Goal: Task Accomplishment & Management: Manage account settings

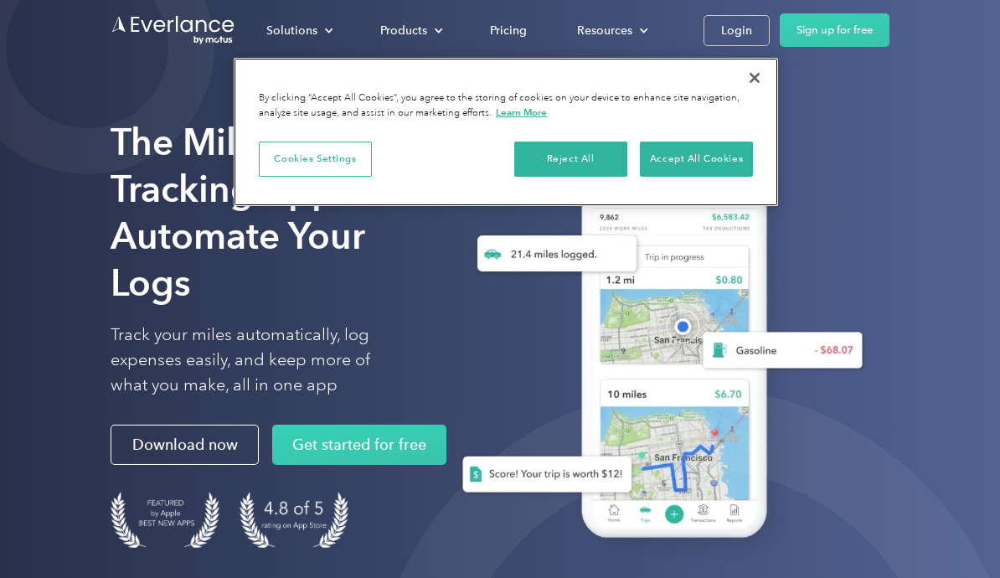
click at [749, 78] on button "Close" at bounding box center [754, 77] width 37 height 37
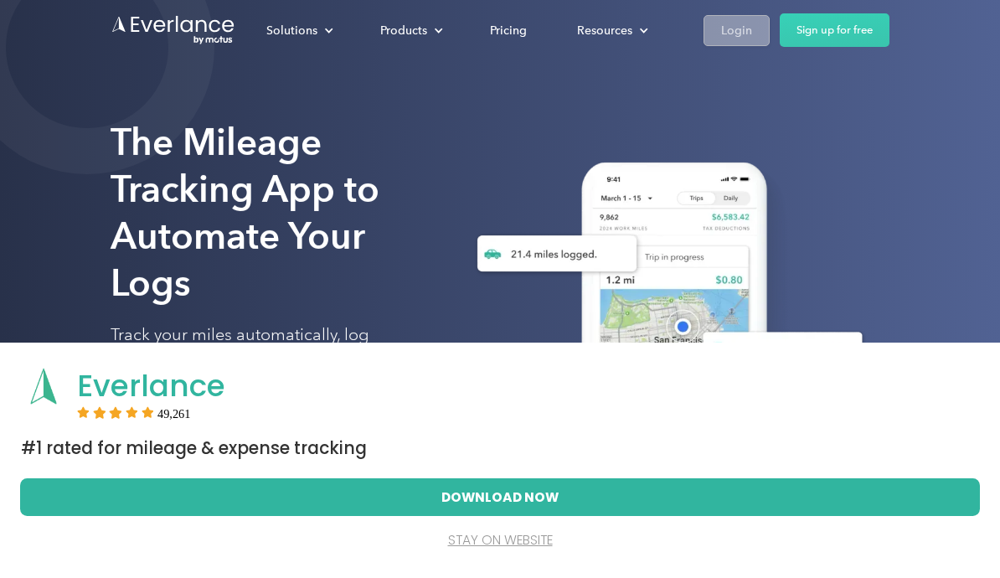
click at [732, 35] on div "Login" at bounding box center [736, 30] width 31 height 21
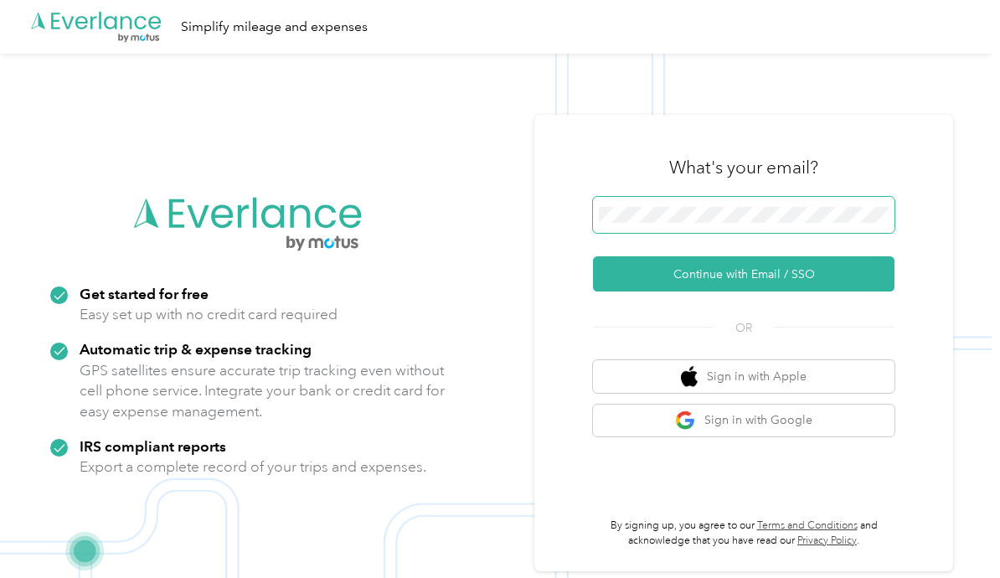
click at [749, 291] on button "Continue with Email / SSO" at bounding box center [743, 273] width 301 height 35
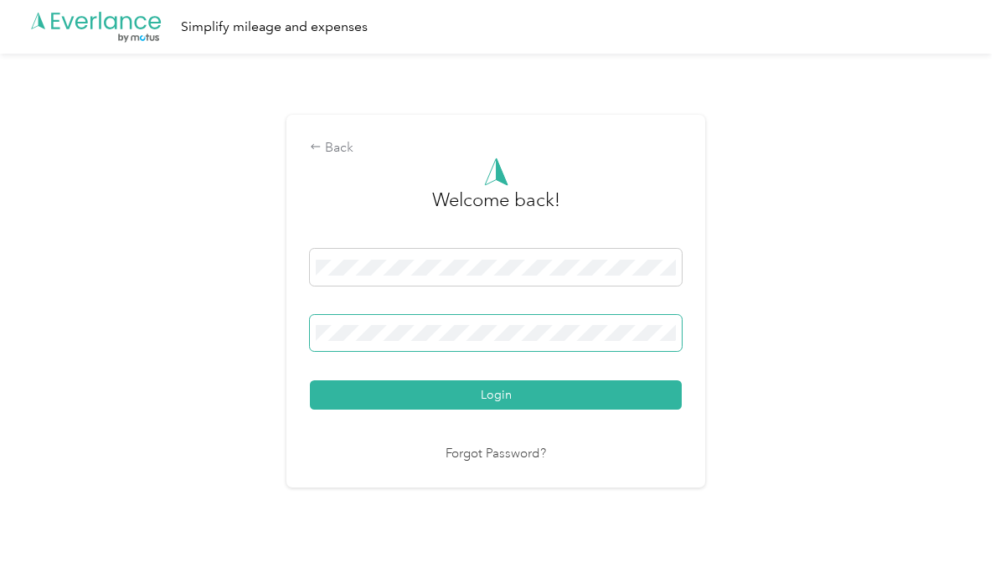
click at [500, 409] on button "Login" at bounding box center [496, 394] width 372 height 29
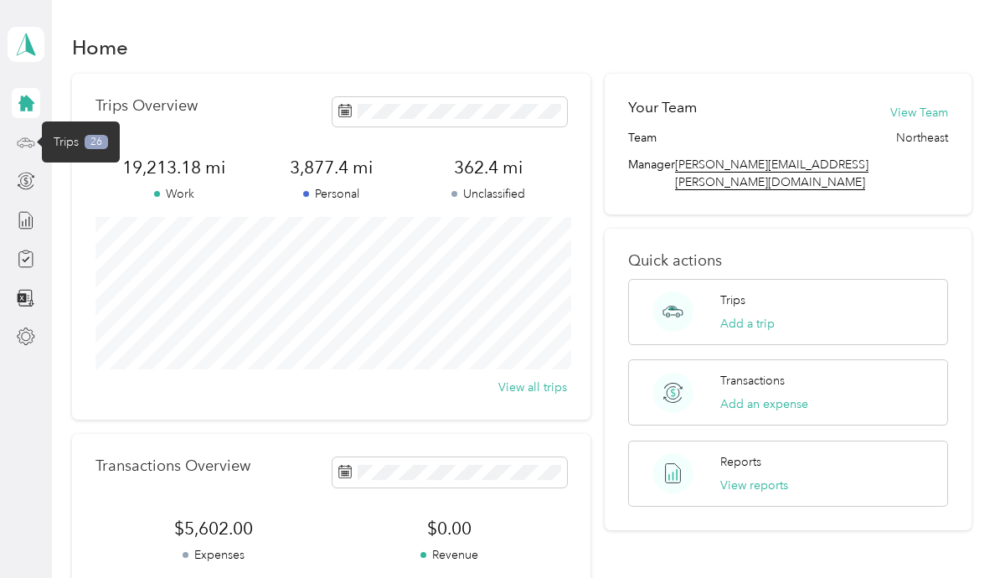
click at [33, 143] on icon at bounding box center [26, 142] width 18 height 18
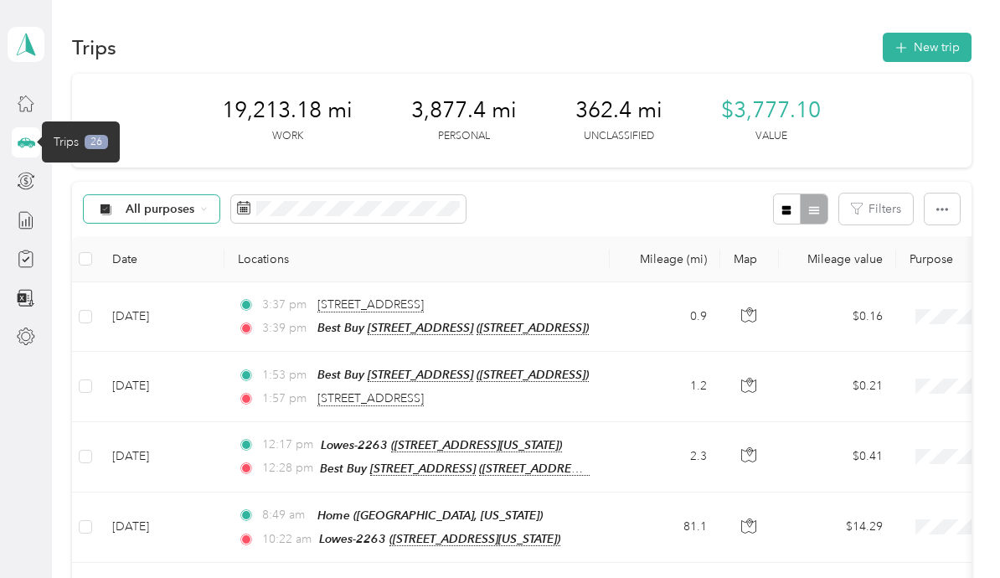
click at [124, 195] on div "All purposes" at bounding box center [152, 209] width 136 height 28
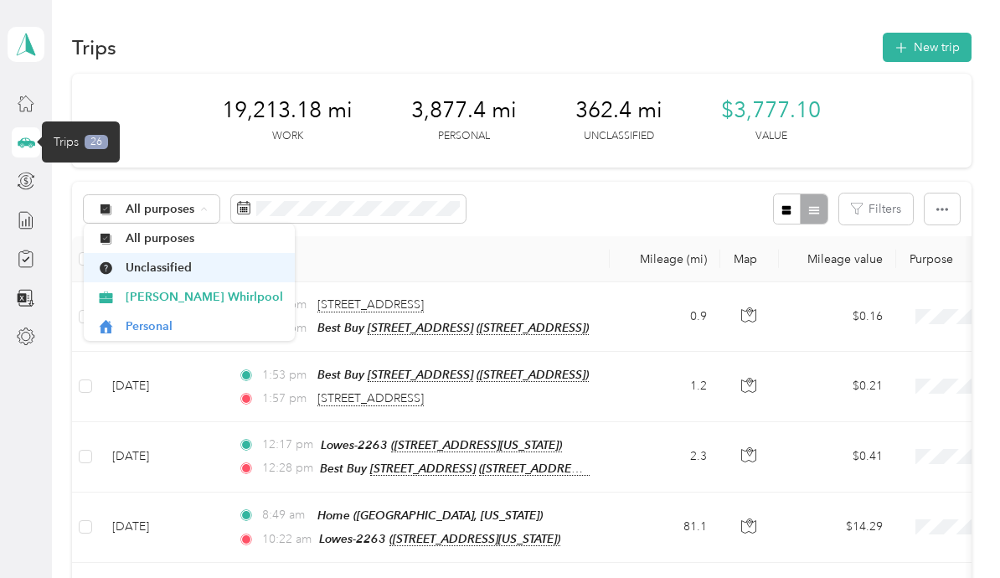
click at [145, 275] on span "Unclassified" at bounding box center [204, 268] width 157 height 18
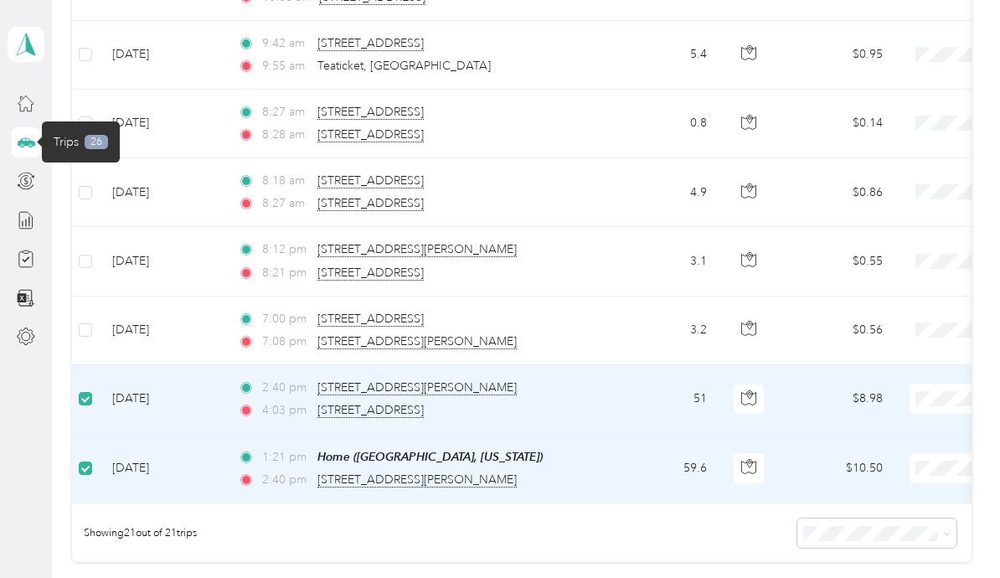
scroll to position [1227, 0]
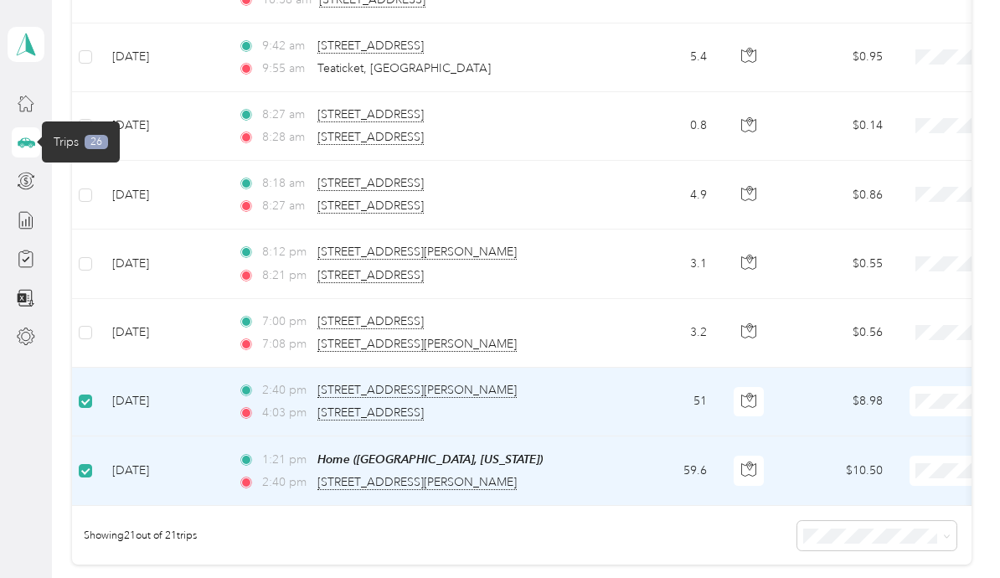
click at [83, 312] on td at bounding box center [85, 333] width 27 height 69
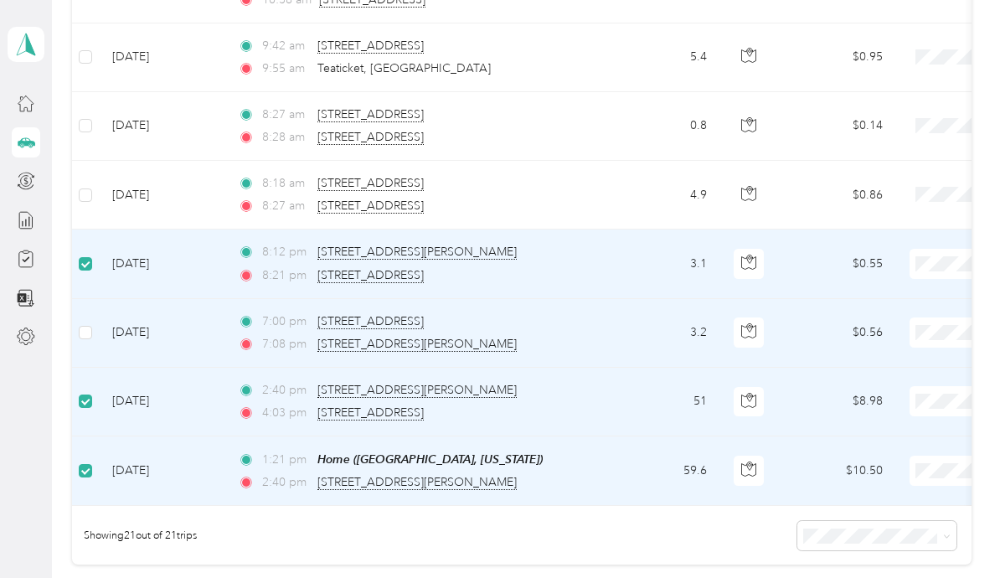
click at [82, 313] on td at bounding box center [85, 333] width 27 height 69
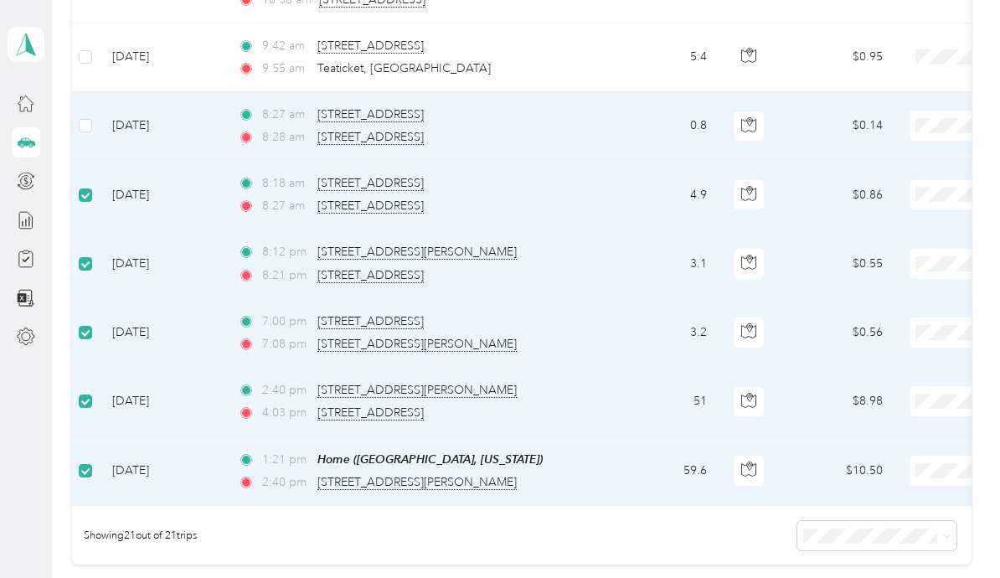
click at [80, 105] on td at bounding box center [85, 126] width 27 height 69
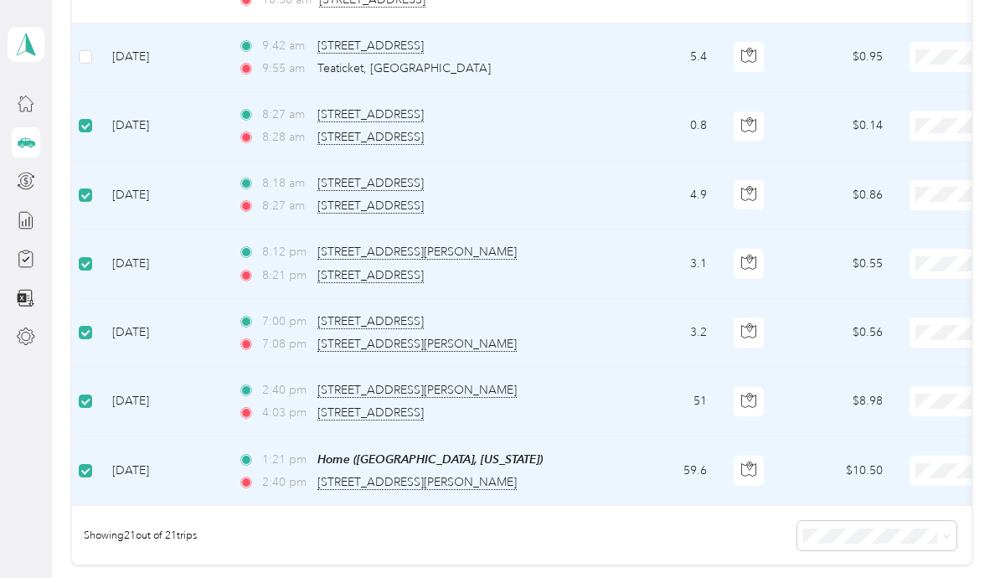
click at [72, 50] on td at bounding box center [85, 57] width 27 height 69
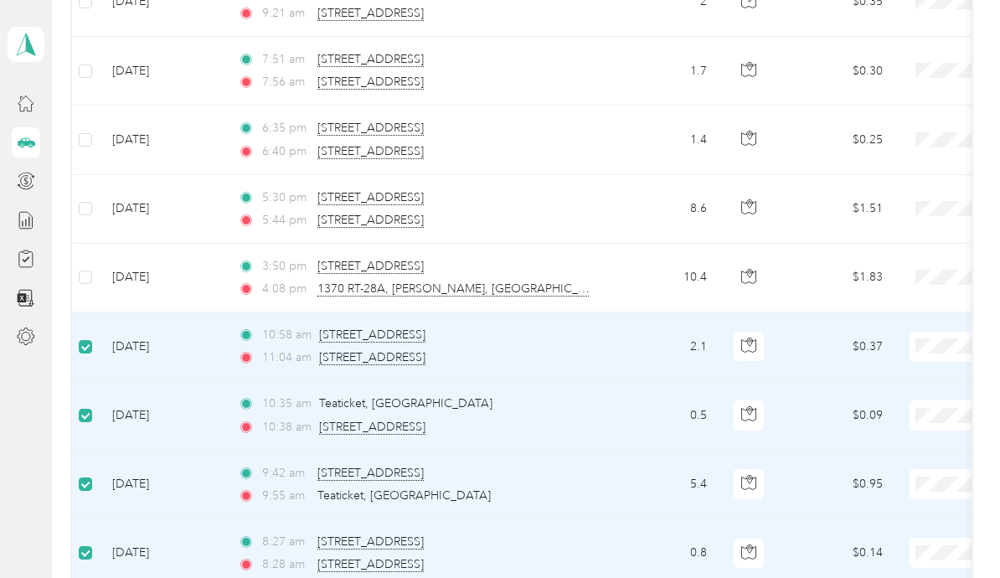
scroll to position [796, 0]
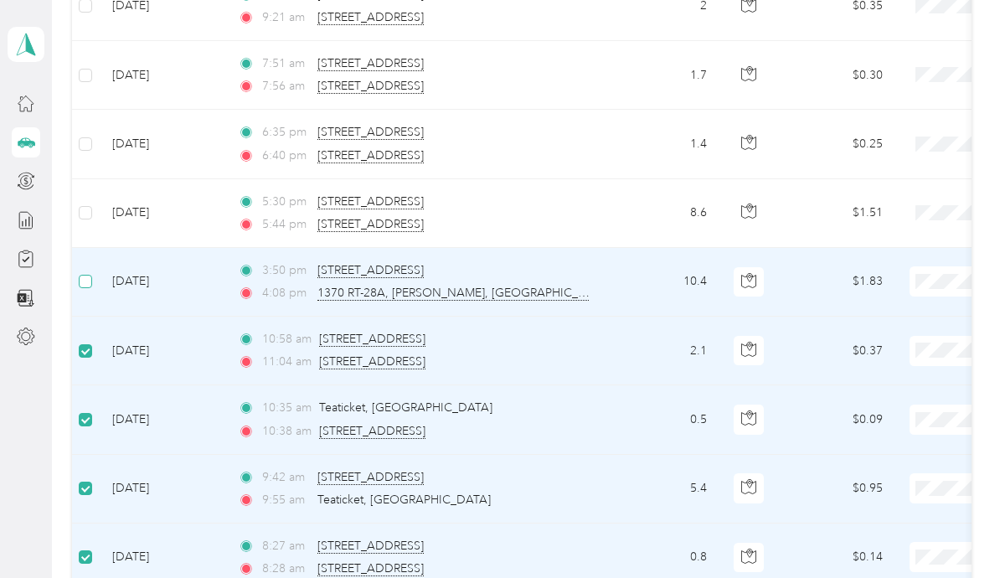
click at [92, 272] on label at bounding box center [85, 281] width 13 height 18
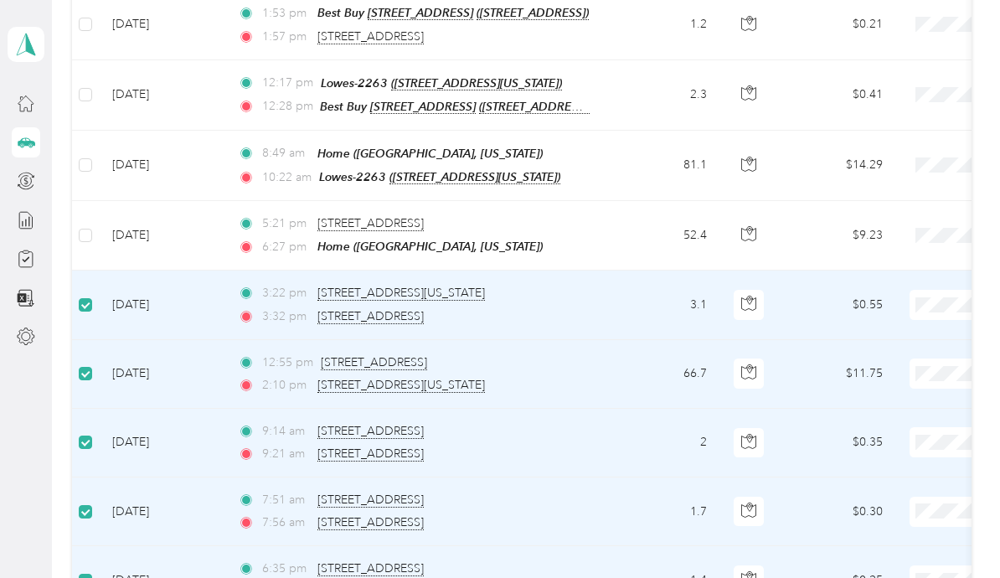
scroll to position [353, 0]
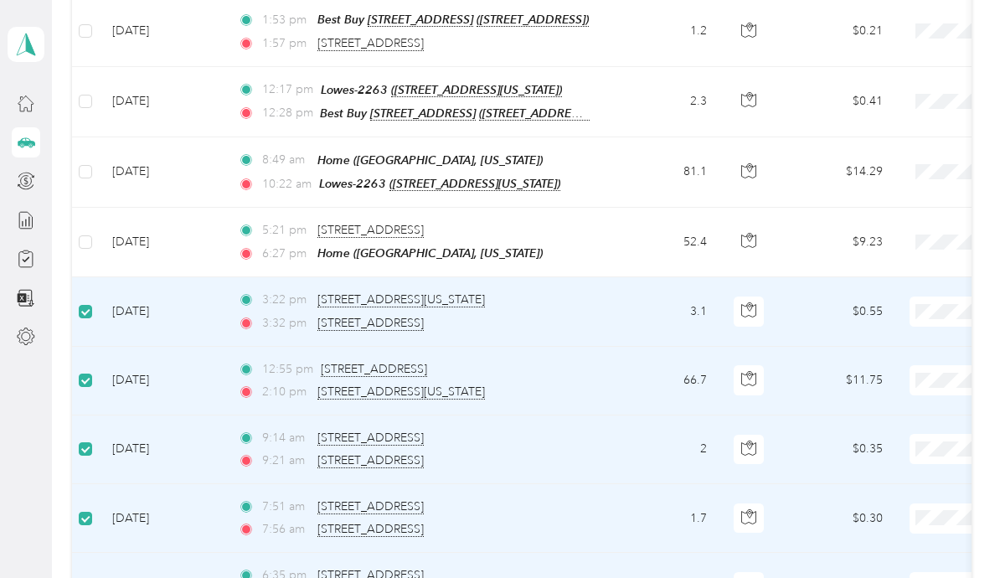
click at [75, 233] on td at bounding box center [85, 242] width 27 height 69
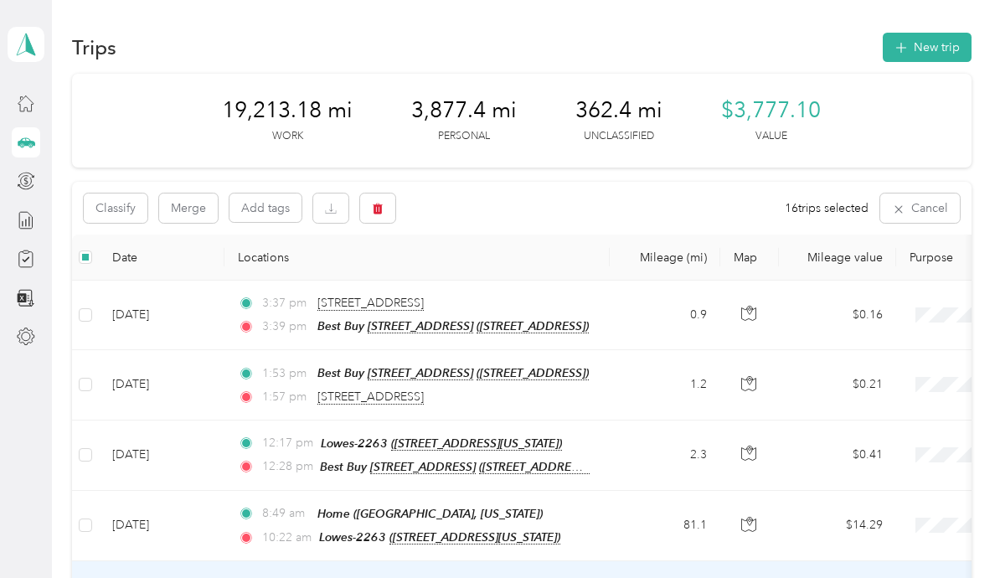
scroll to position [0, 0]
click at [185, 203] on button "Merge" at bounding box center [188, 207] width 59 height 29
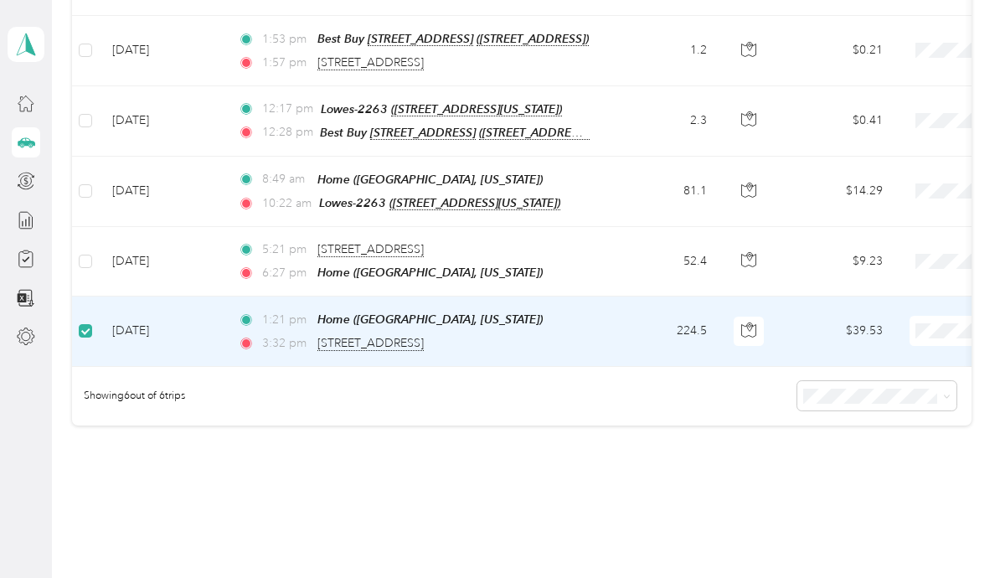
scroll to position [332, 0]
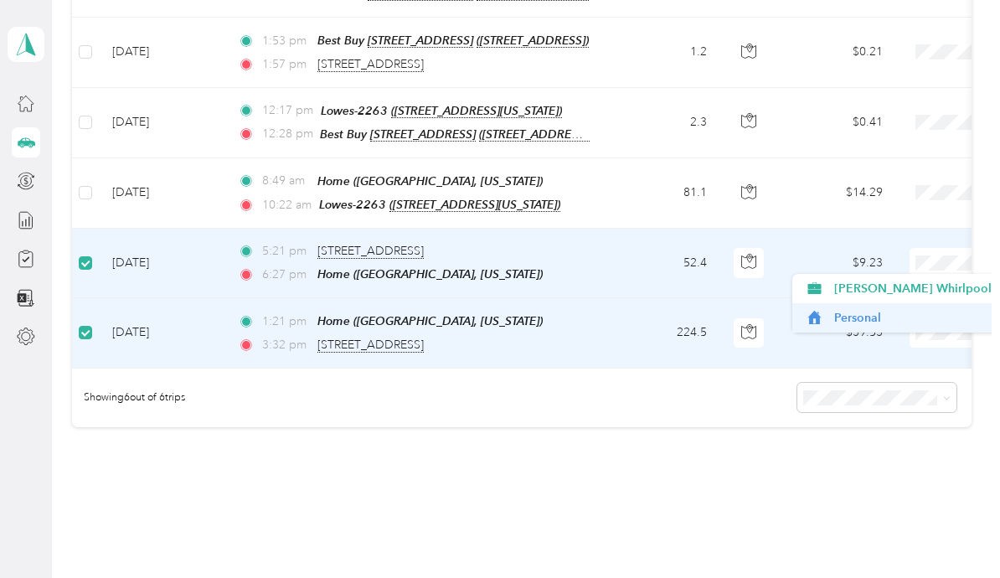
click at [929, 318] on span "Personal" at bounding box center [912, 318] width 157 height 18
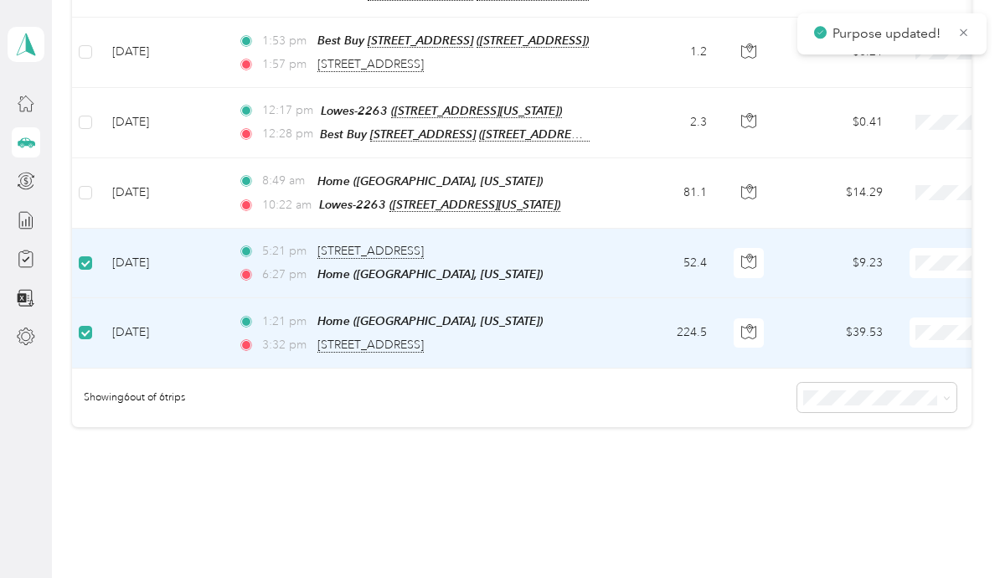
scroll to position [264, 0]
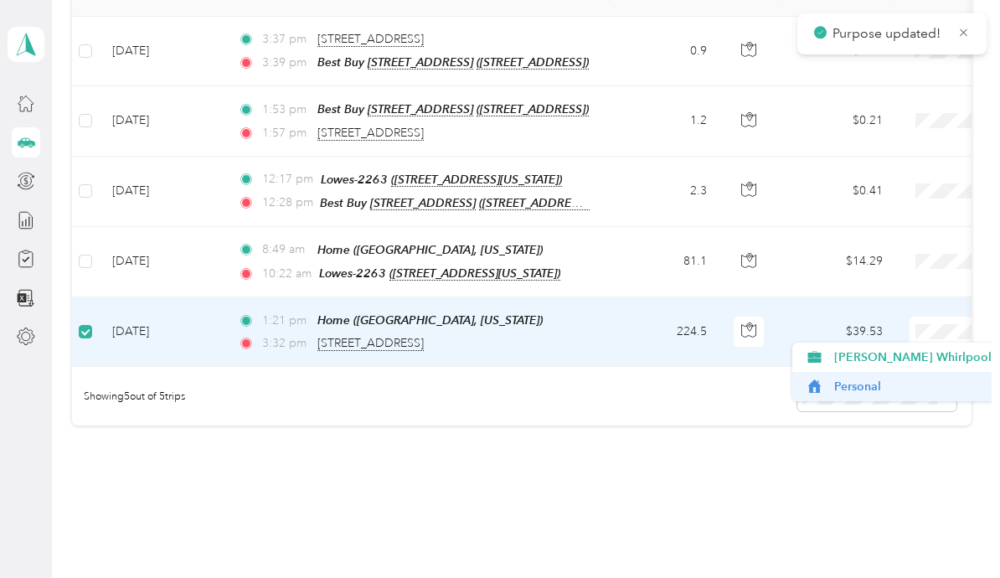
click at [934, 381] on span "Personal" at bounding box center [912, 387] width 157 height 18
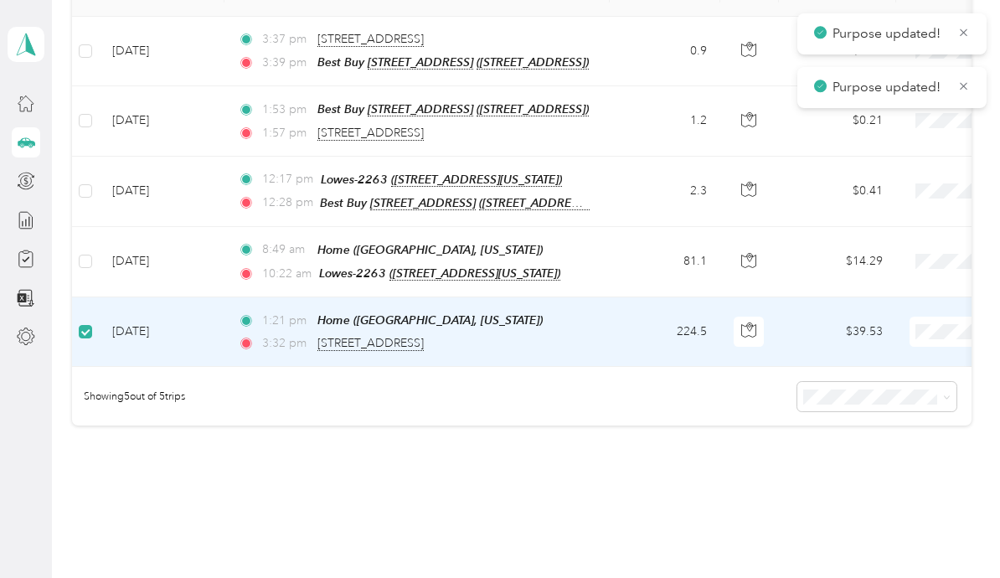
scroll to position [195, 0]
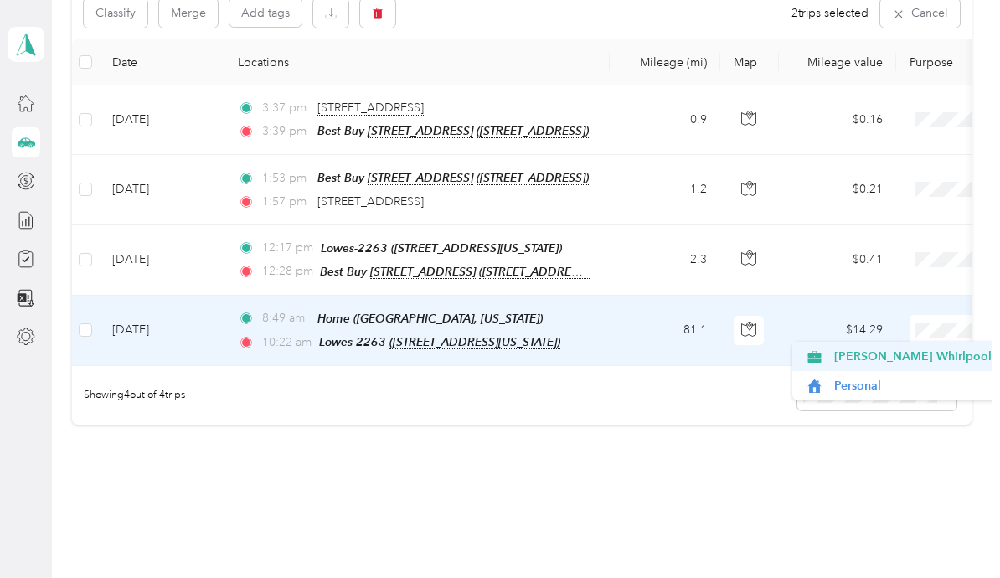
click at [908, 358] on span "[PERSON_NAME] Whirlpool" at bounding box center [912, 356] width 157 height 18
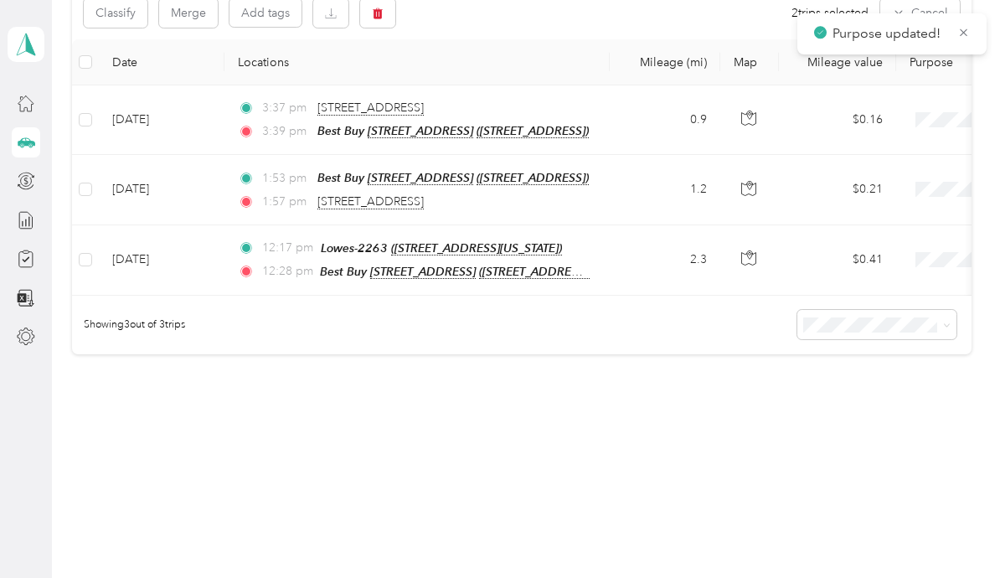
scroll to position [126, 0]
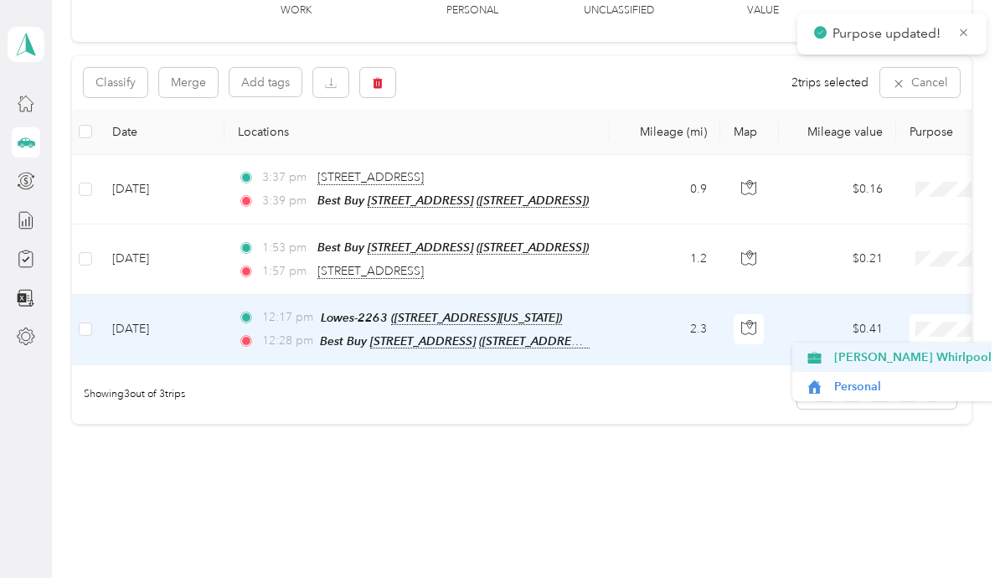
click at [911, 357] on span "[PERSON_NAME] Whirlpool" at bounding box center [912, 357] width 157 height 18
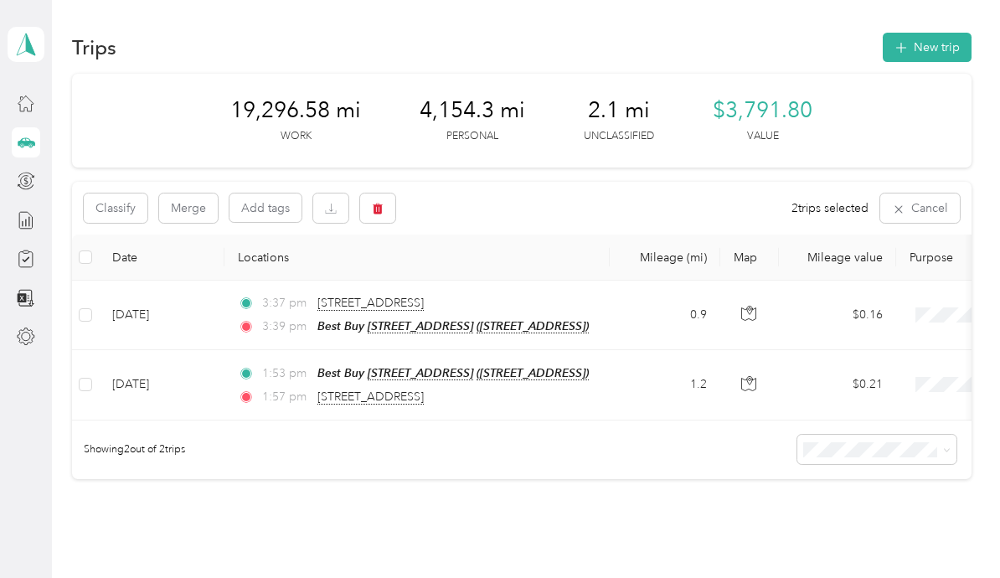
scroll to position [0, 0]
